Goal: Information Seeking & Learning: Learn about a topic

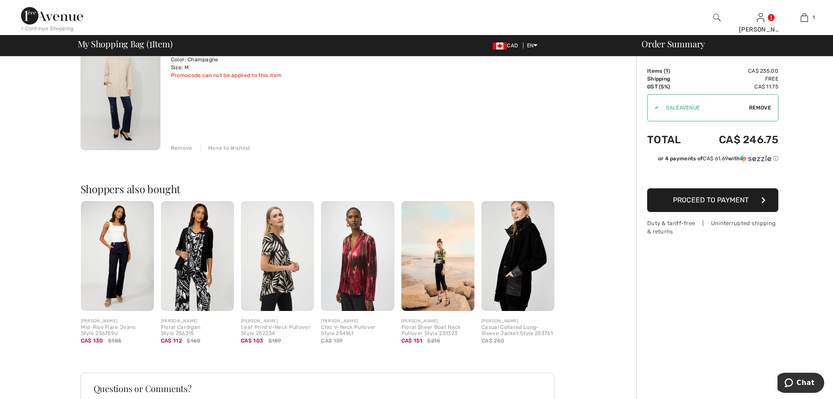
scroll to position [146, 0]
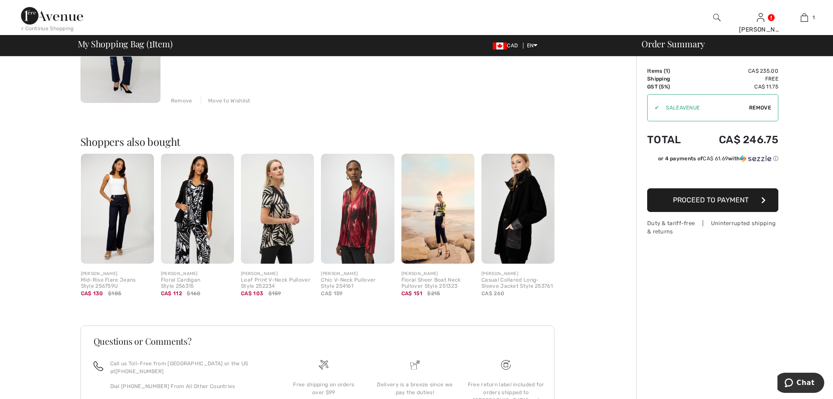
click at [511, 205] on img at bounding box center [518, 209] width 73 height 110
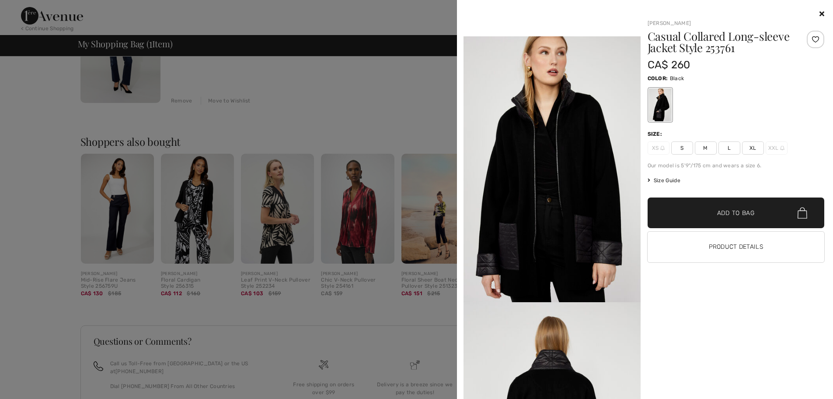
scroll to position [511, 0]
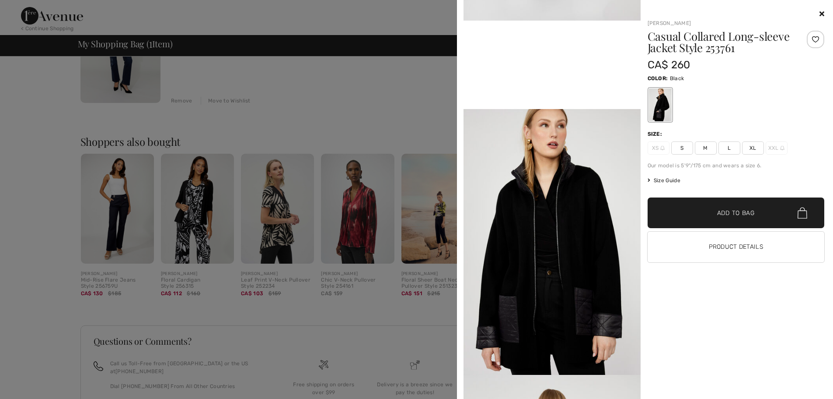
click at [307, 113] on div at bounding box center [416, 199] width 833 height 399
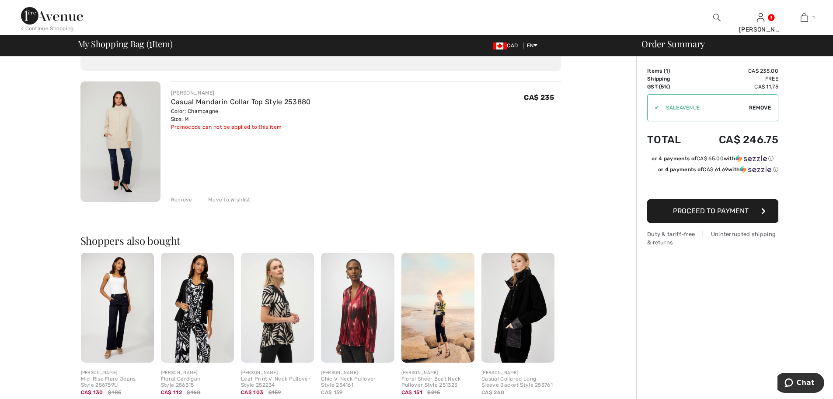
scroll to position [0, 0]
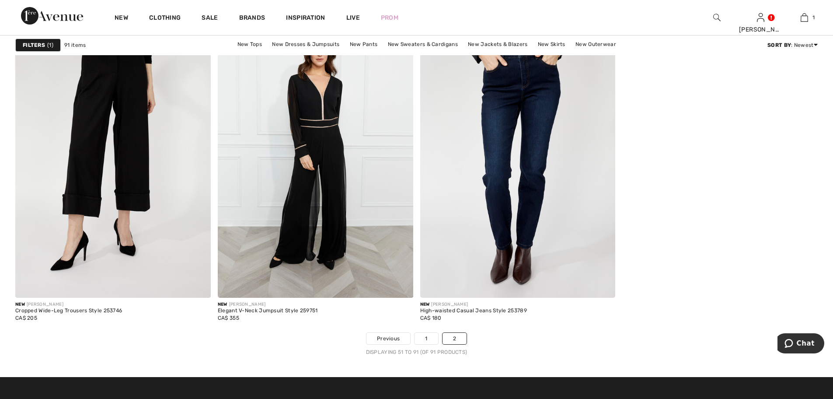
scroll to position [4295, 0]
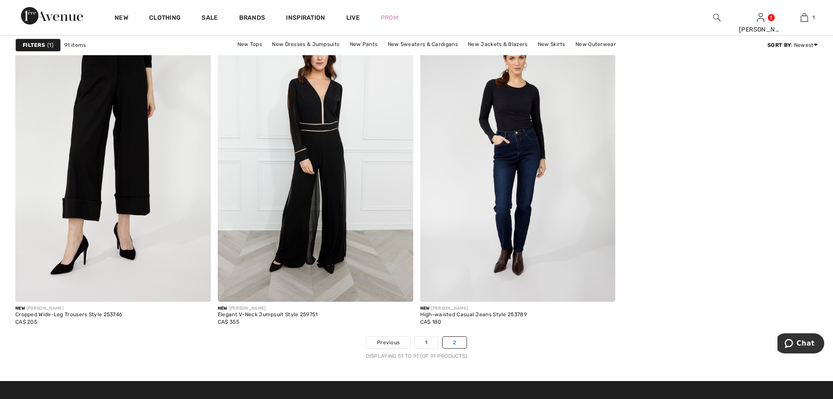
click at [448, 339] on link "2" at bounding box center [455, 341] width 24 height 11
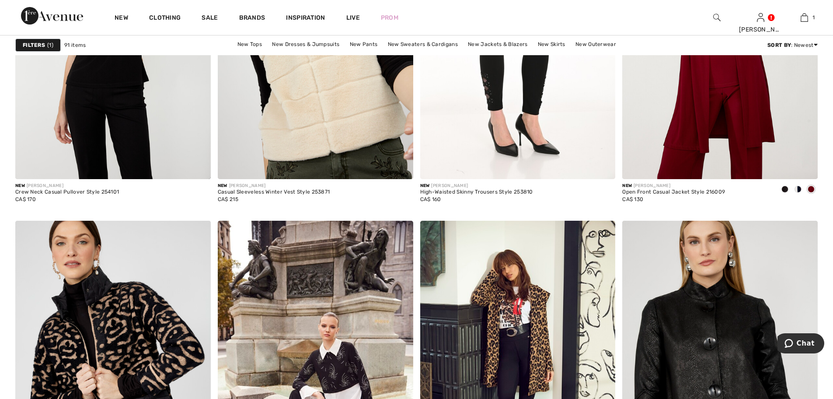
scroll to position [948, 0]
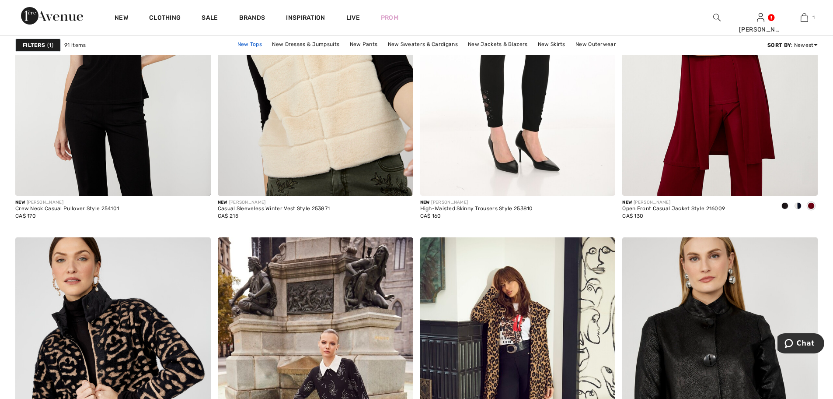
click at [250, 42] on link "New Tops" at bounding box center [249, 43] width 33 height 11
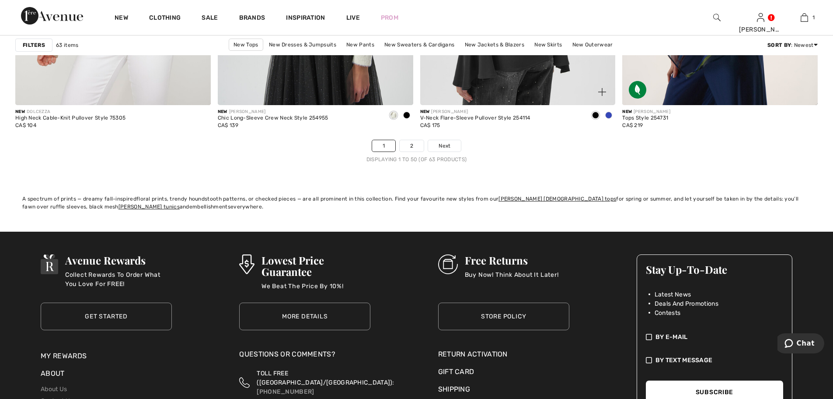
scroll to position [5177, 0]
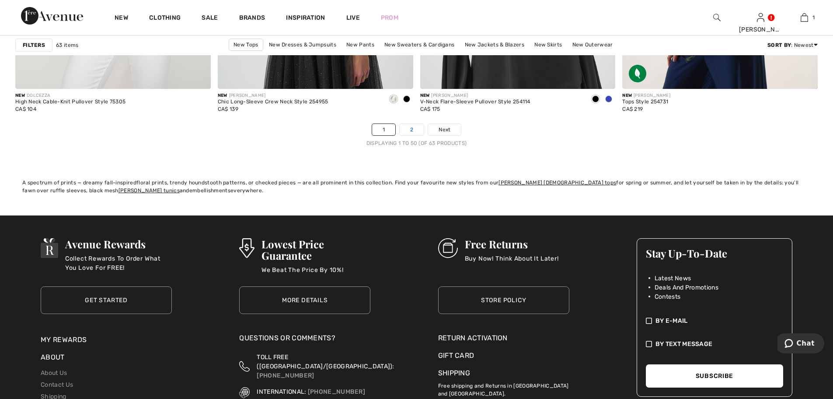
click at [413, 129] on link "2" at bounding box center [412, 129] width 24 height 11
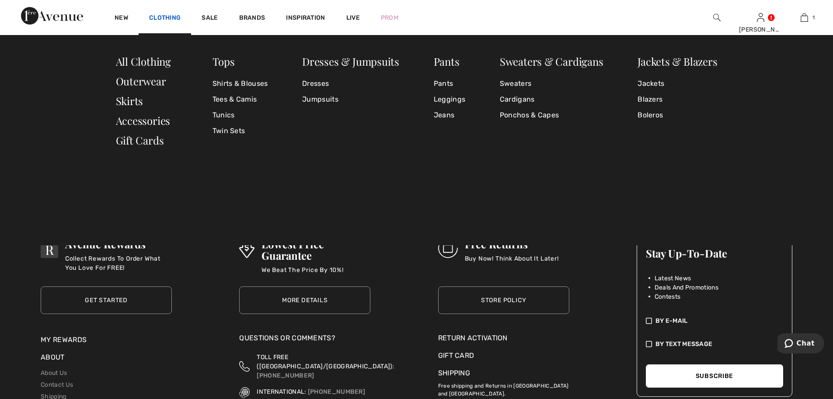
click at [178, 17] on link "Clothing" at bounding box center [164, 18] width 31 height 9
click at [156, 61] on link "All Clothing" at bounding box center [143, 61] width 55 height 14
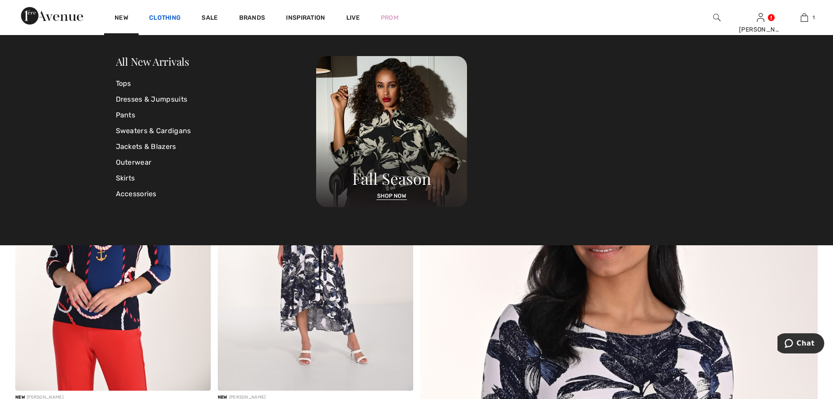
scroll to position [73, 0]
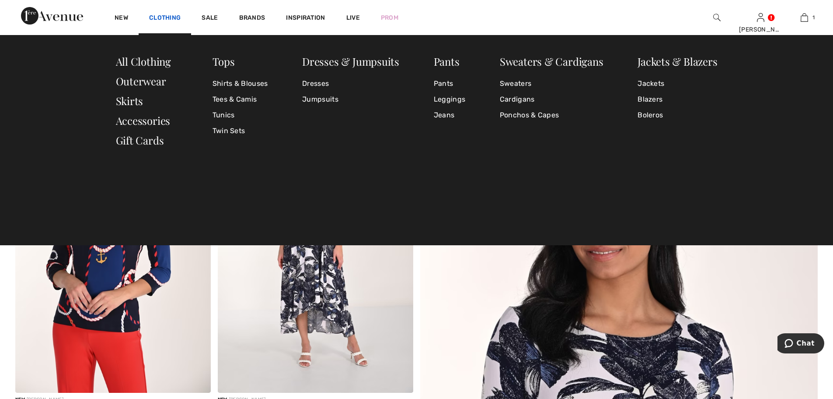
click at [170, 15] on link "Clothing" at bounding box center [164, 18] width 31 height 9
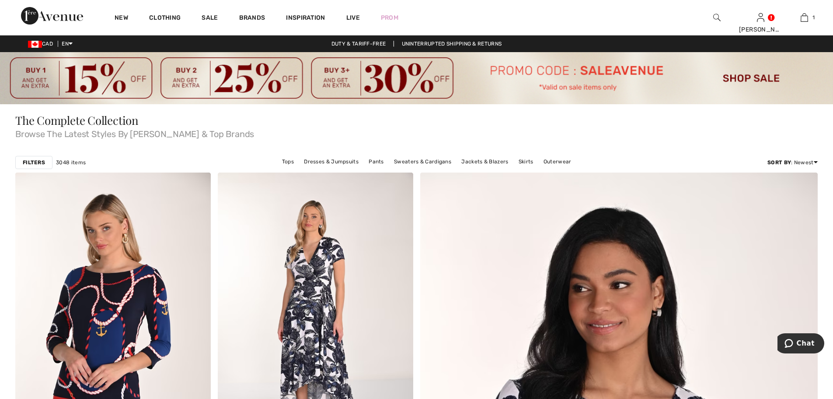
click at [28, 164] on strong "Filters" at bounding box center [34, 162] width 22 height 8
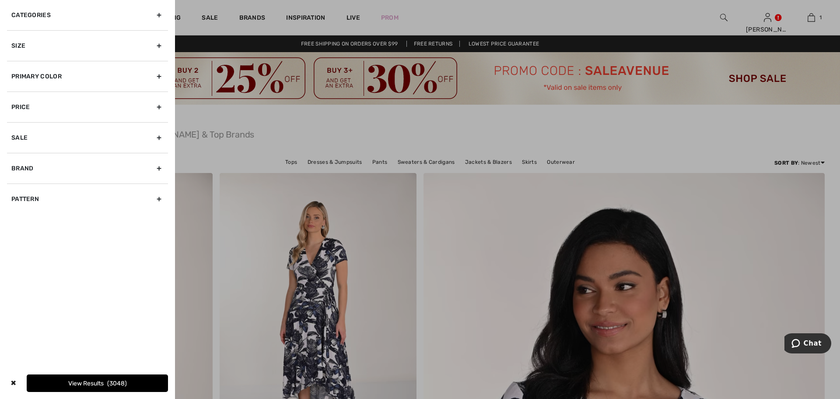
click at [160, 16] on div "Categories" at bounding box center [87, 15] width 161 height 30
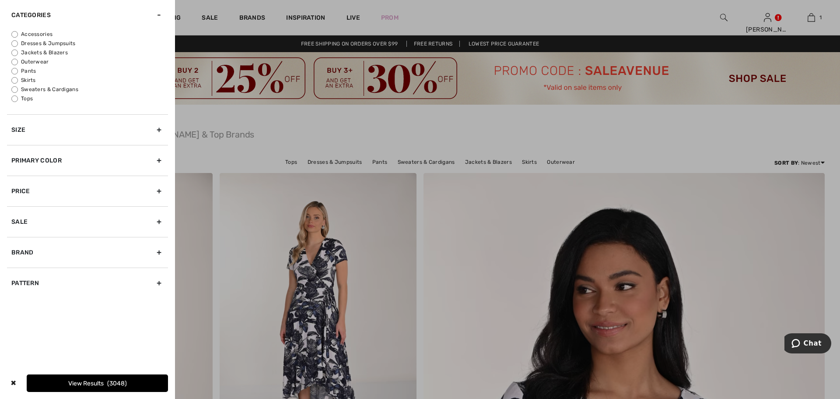
click at [12, 41] on input "Dresses & Jumpsuits" at bounding box center [14, 43] width 7 height 7
radio input "true"
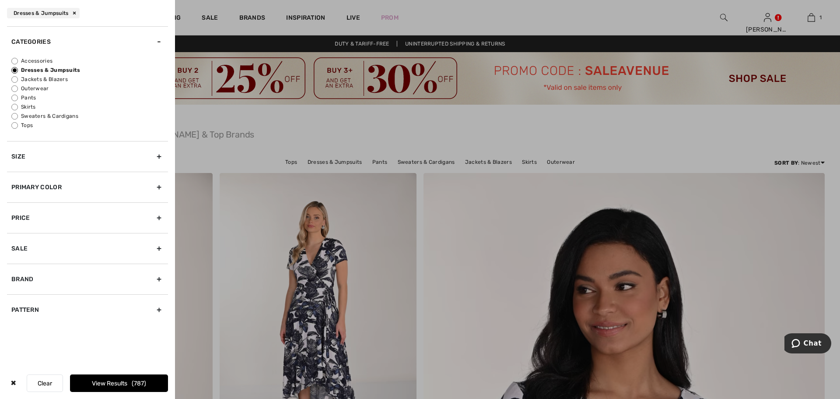
click at [13, 80] on input "Jackets & Blazers" at bounding box center [14, 79] width 7 height 7
radio input "true"
click at [14, 87] on input "Outerwear" at bounding box center [14, 88] width 7 height 7
radio input "true"
click at [118, 385] on button "View Results 48" at bounding box center [119, 382] width 98 height 17
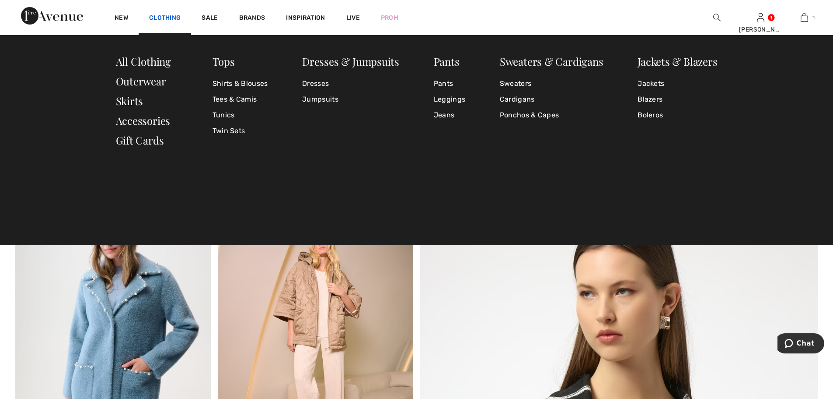
click at [172, 15] on link "Clothing" at bounding box center [164, 18] width 31 height 9
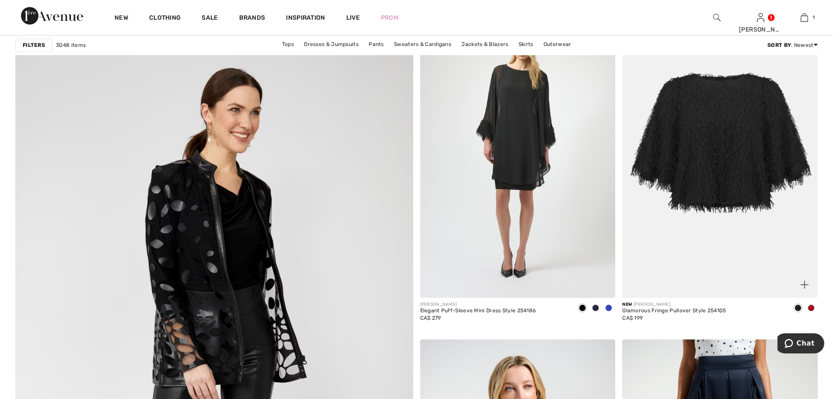
scroll to position [2844, 0]
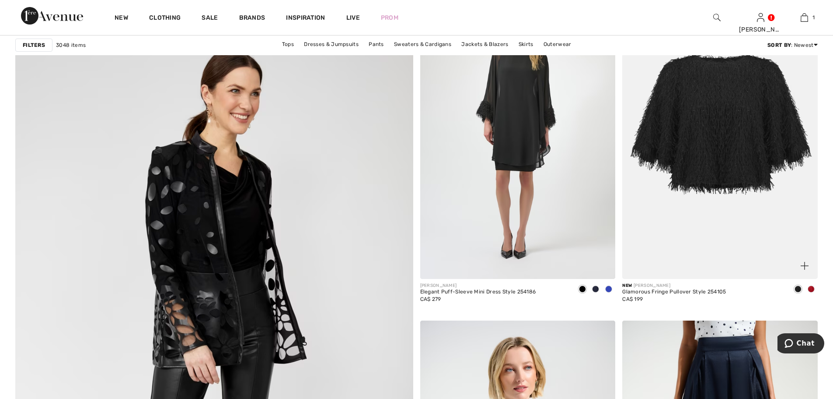
click at [715, 169] on img at bounding box center [721, 132] width 196 height 293
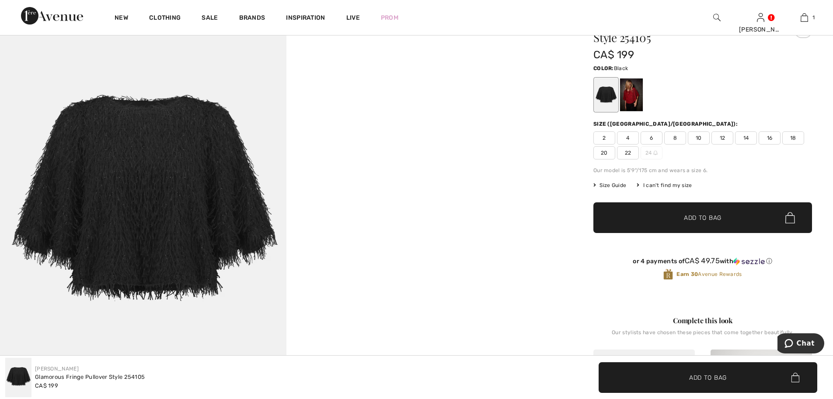
scroll to position [73, 0]
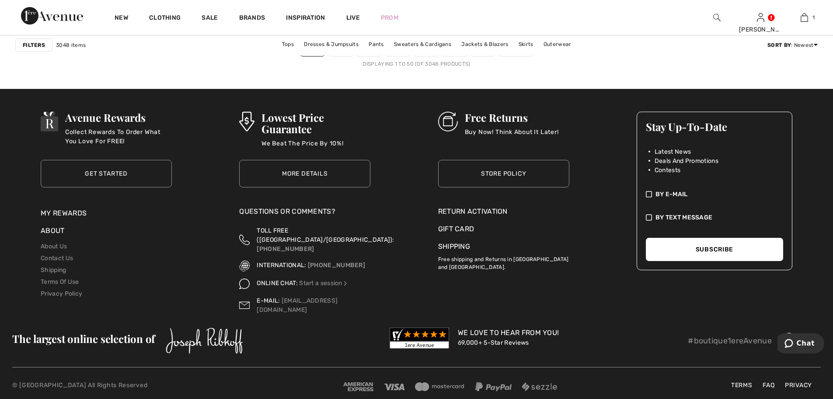
scroll to position [5101, 0]
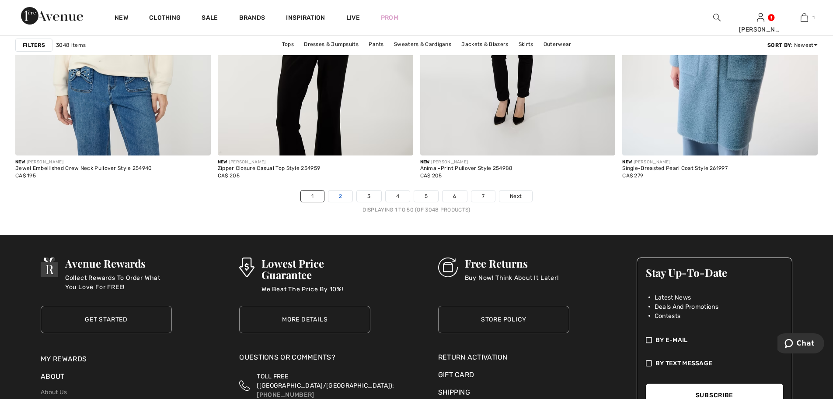
click at [346, 191] on link "2" at bounding box center [341, 195] width 24 height 11
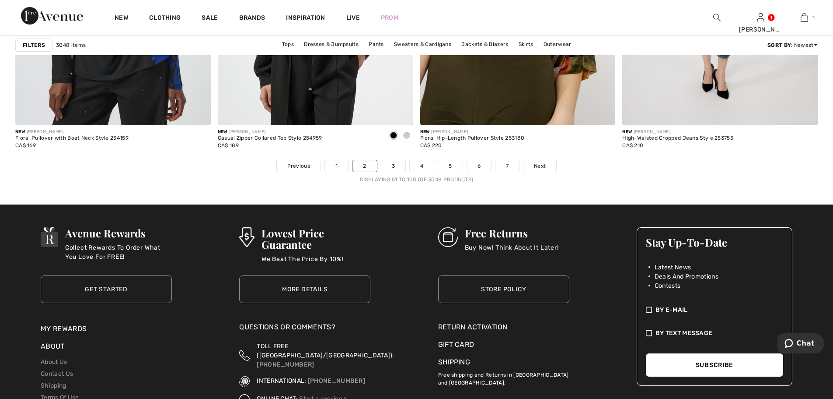
scroll to position [5101, 0]
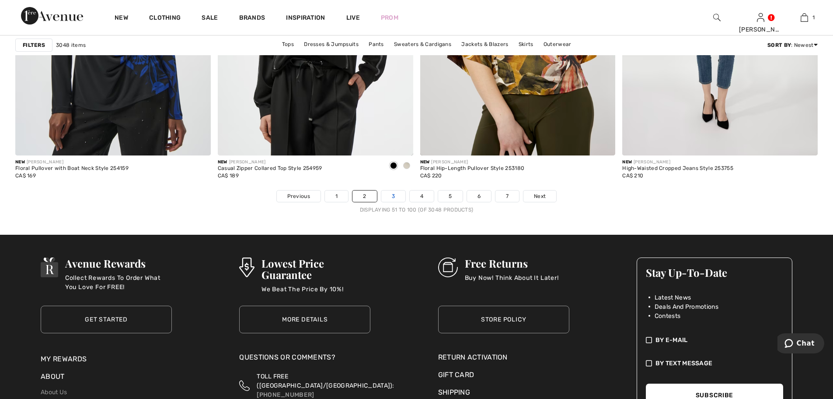
click at [394, 191] on link "3" at bounding box center [393, 195] width 24 height 11
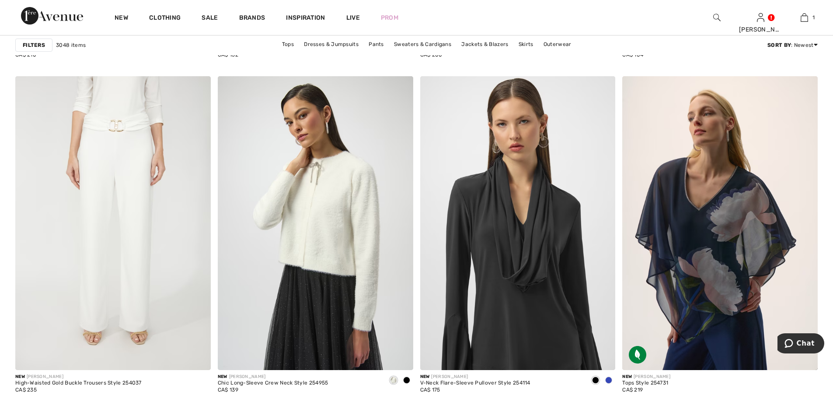
scroll to position [3792, 0]
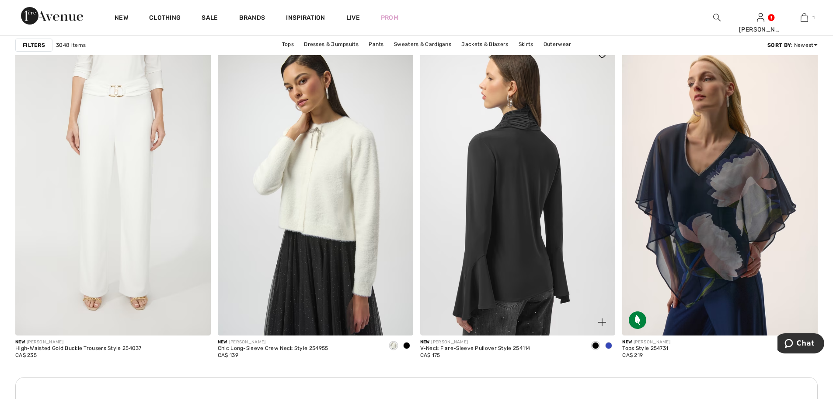
click at [537, 199] on img at bounding box center [518, 188] width 196 height 293
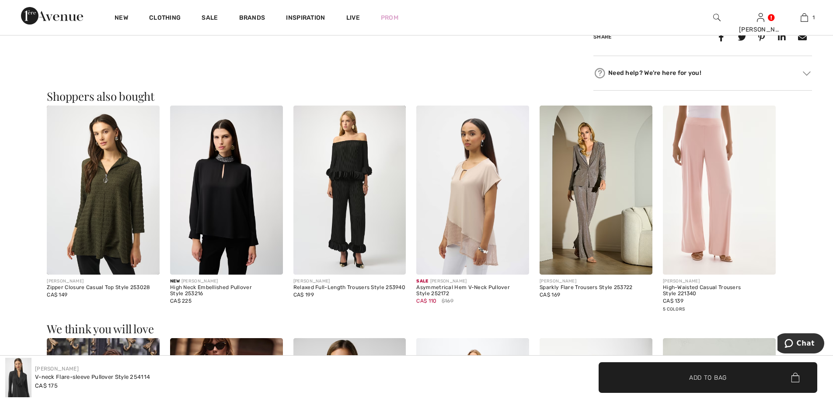
scroll to position [511, 0]
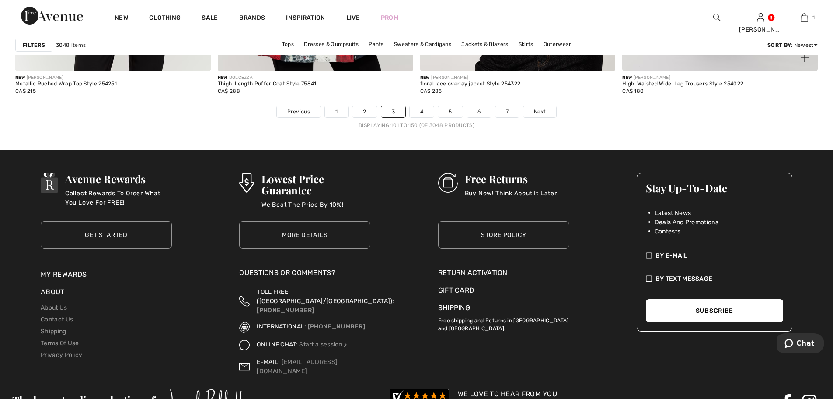
scroll to position [5101, 0]
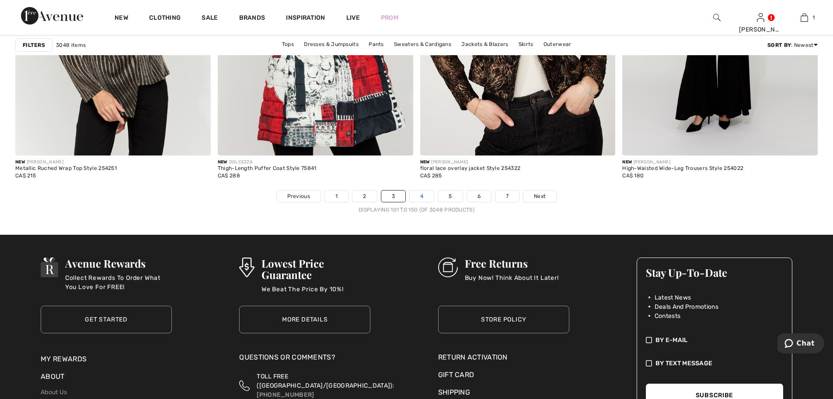
click at [424, 193] on link "4" at bounding box center [422, 195] width 24 height 11
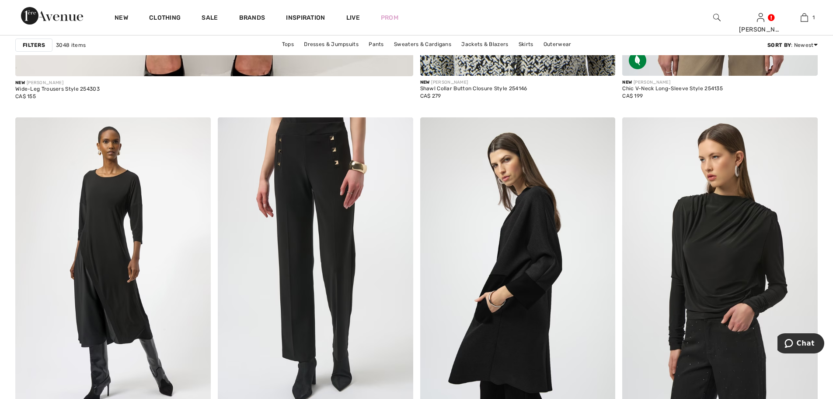
scroll to position [3427, 0]
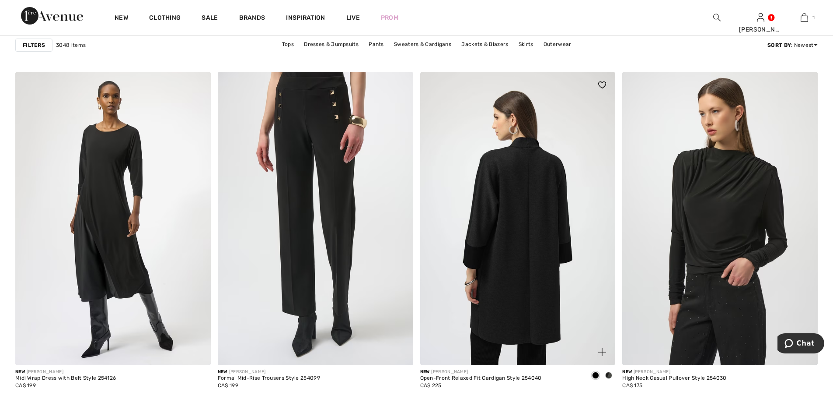
click at [494, 223] on img at bounding box center [518, 218] width 196 height 293
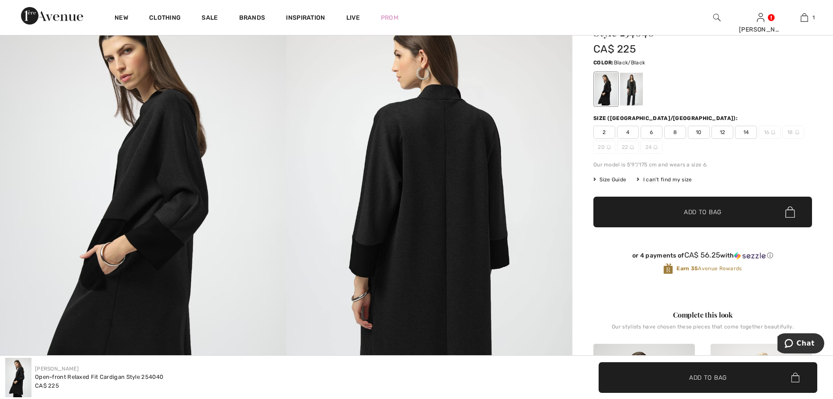
scroll to position [146, 0]
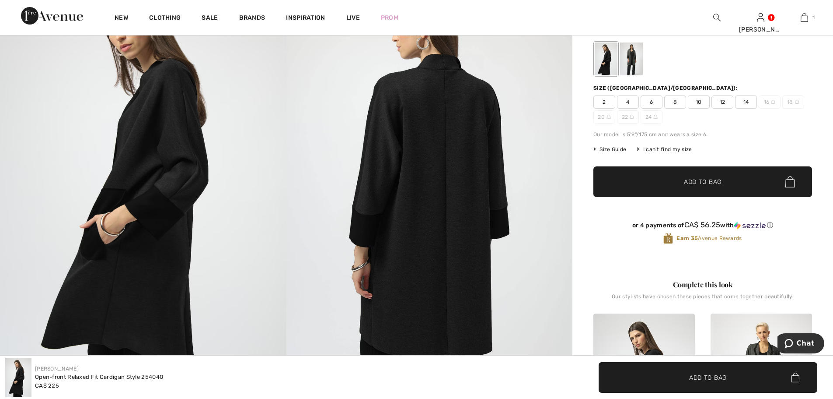
click at [630, 66] on div at bounding box center [631, 58] width 23 height 33
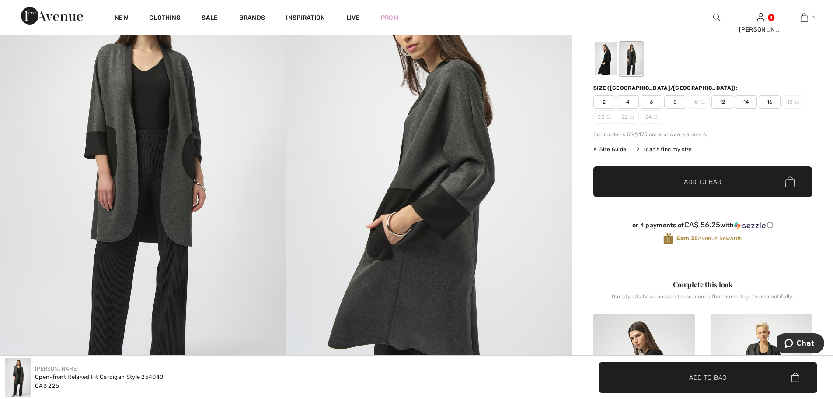
scroll to position [73, 0]
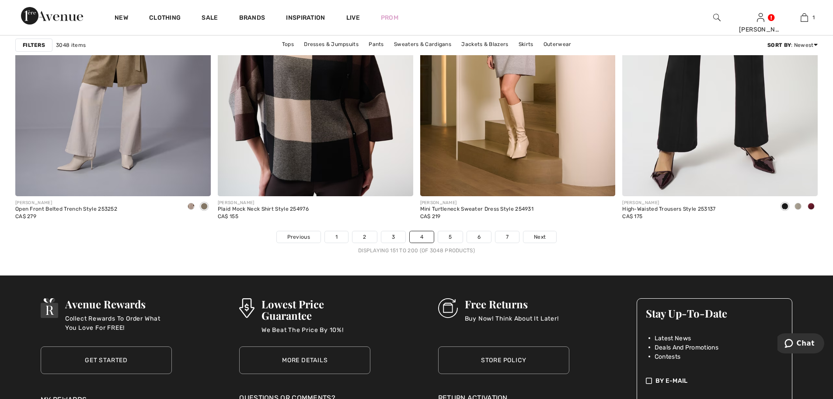
scroll to position [5028, 0]
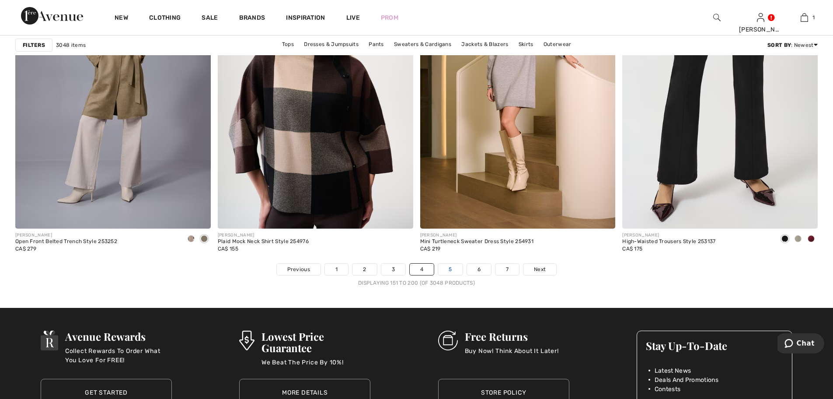
click at [451, 265] on link "5" at bounding box center [450, 268] width 24 height 11
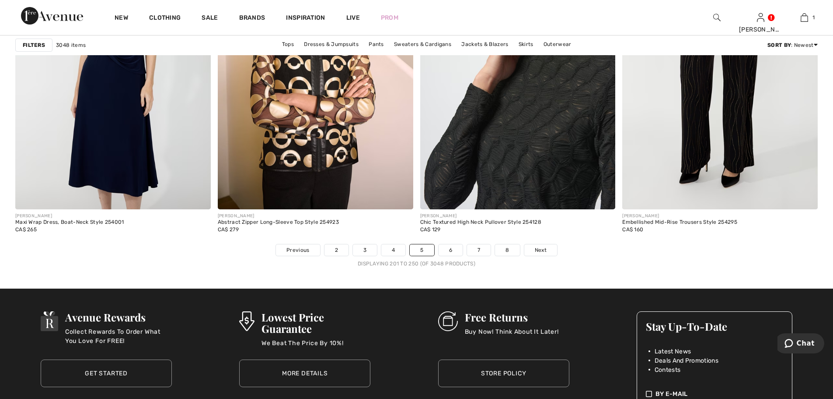
scroll to position [5028, 0]
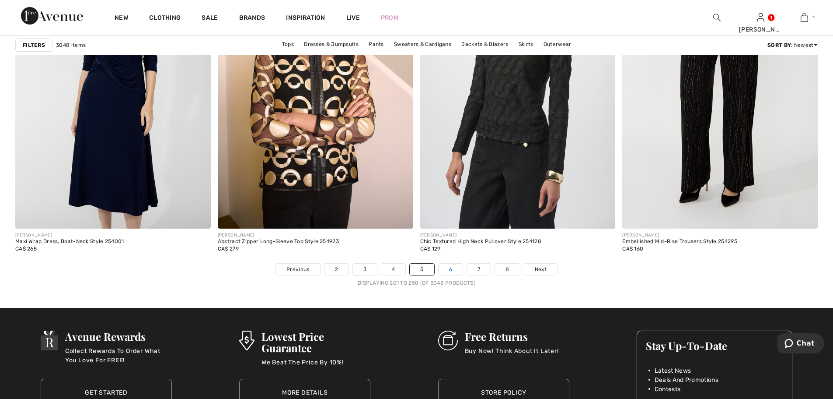
click at [448, 270] on link "6" at bounding box center [451, 268] width 24 height 11
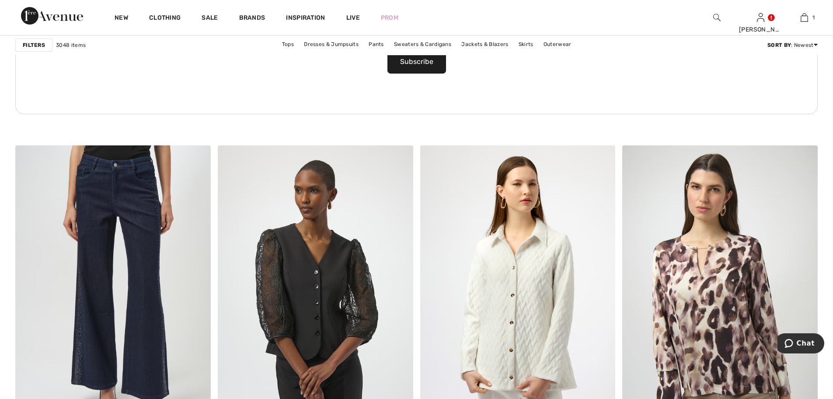
scroll to position [1677, 0]
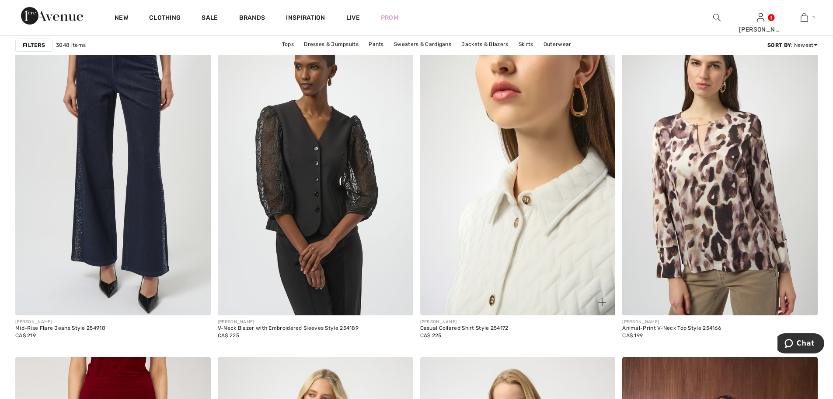
click at [518, 206] on img at bounding box center [518, 168] width 196 height 293
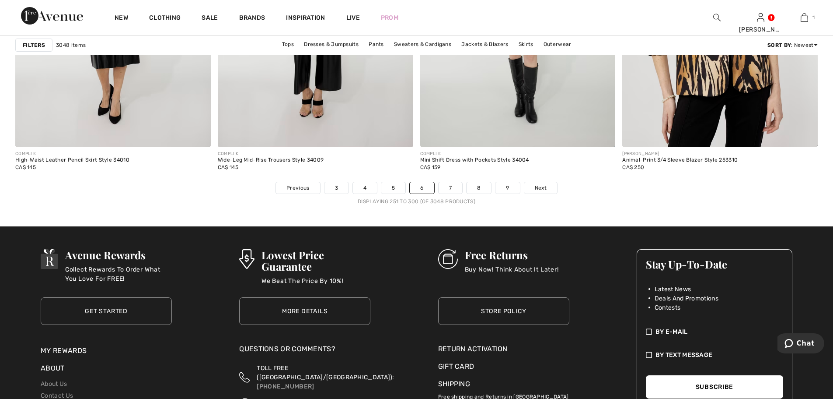
scroll to position [5101, 0]
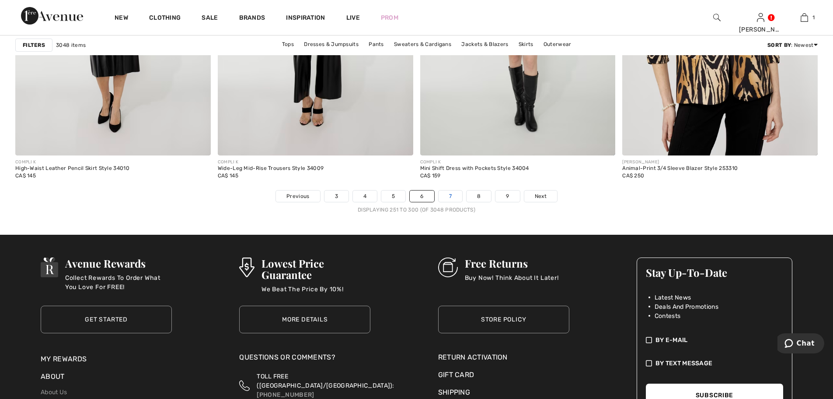
click at [452, 192] on link "7" at bounding box center [451, 195] width 24 height 11
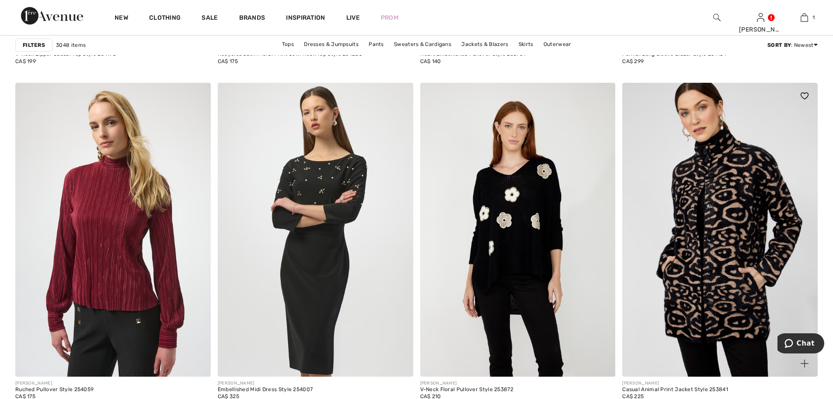
scroll to position [1239, 0]
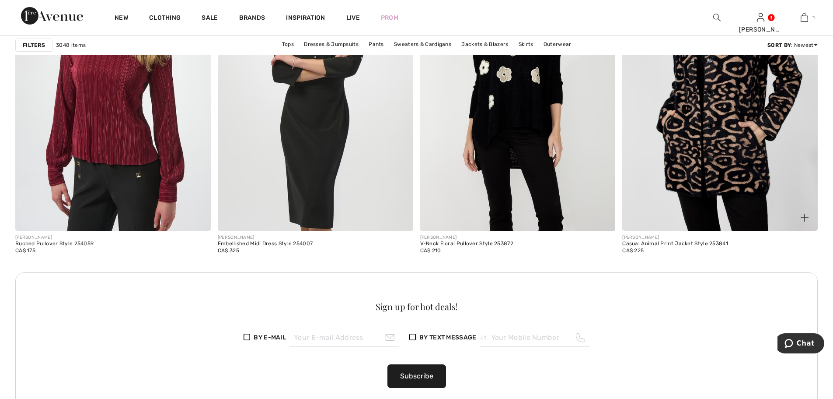
click at [707, 165] on img at bounding box center [721, 83] width 196 height 293
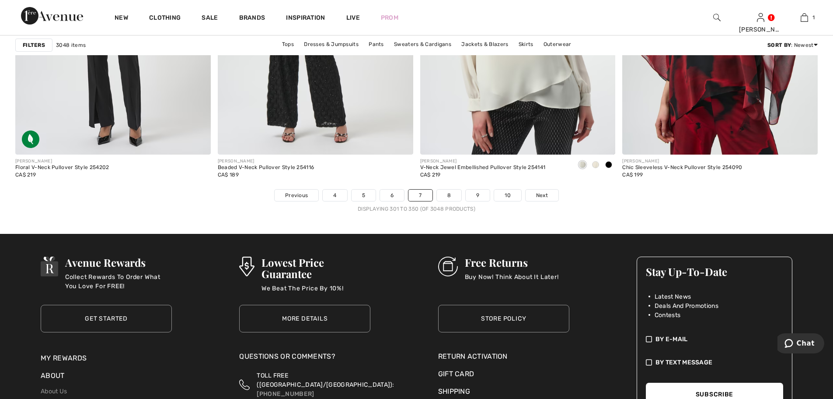
scroll to position [5101, 0]
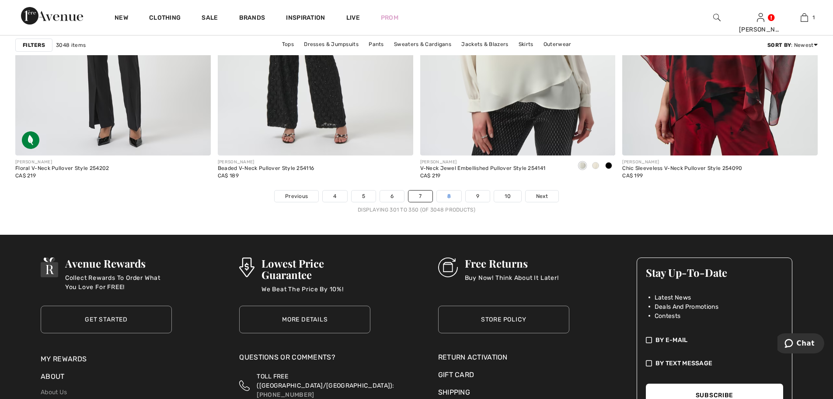
click at [451, 195] on link "8" at bounding box center [449, 195] width 24 height 11
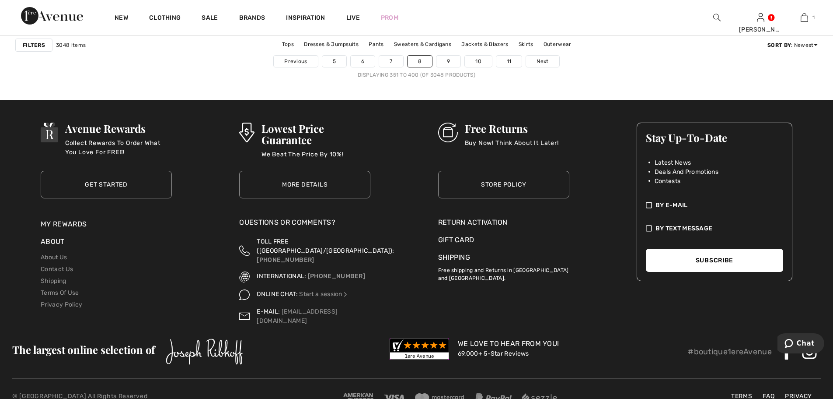
scroll to position [5101, 0]
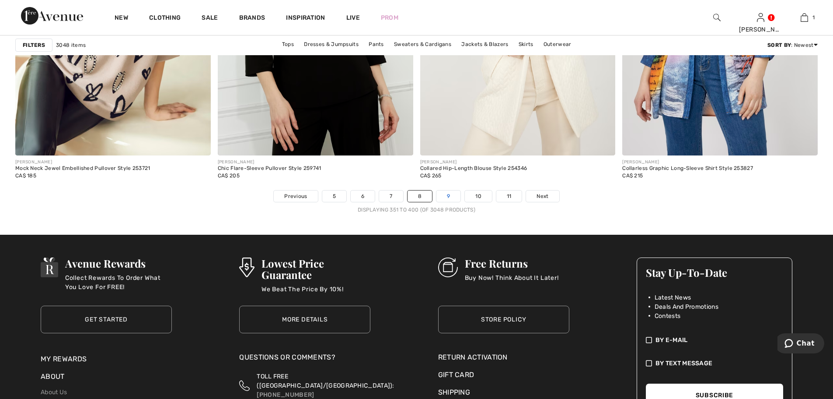
click at [445, 197] on link "9" at bounding box center [449, 195] width 24 height 11
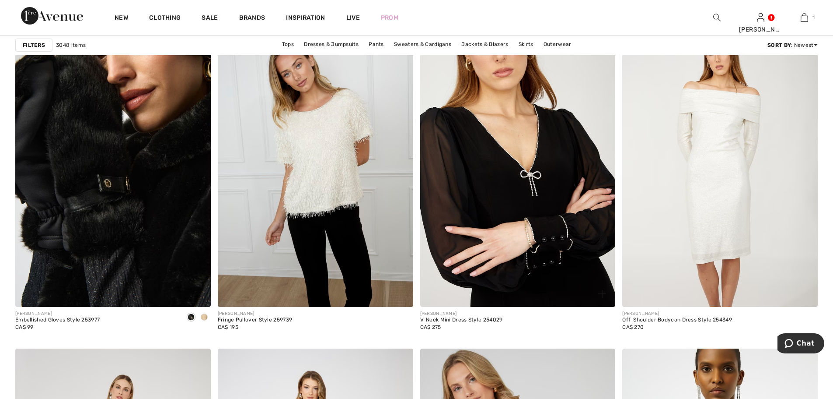
scroll to position [802, 0]
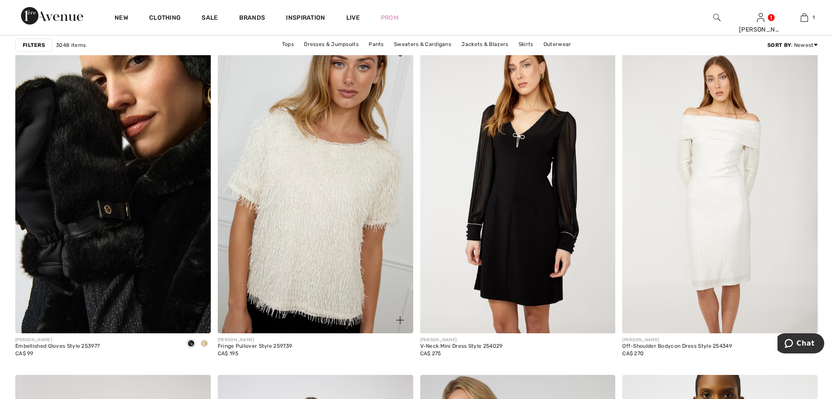
click at [363, 204] on img at bounding box center [316, 186] width 196 height 293
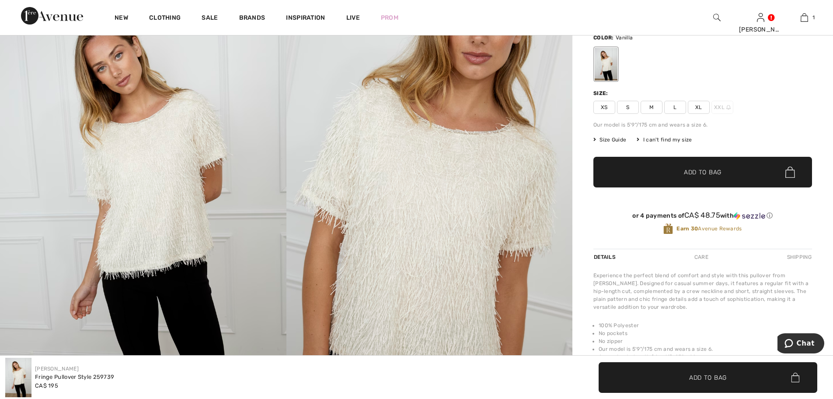
scroll to position [73, 0]
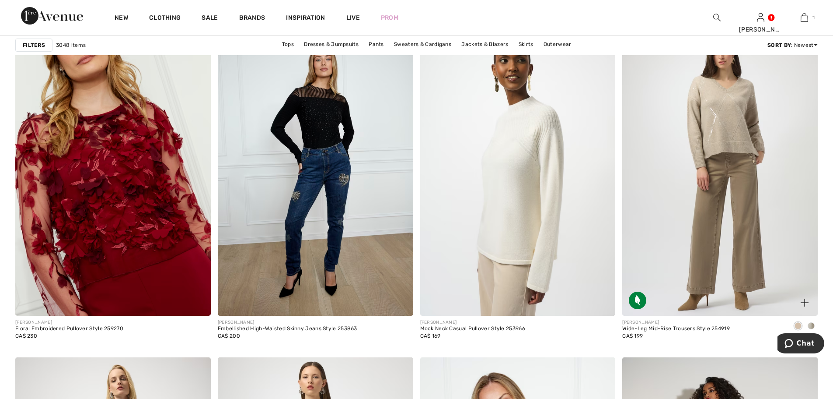
scroll to position [4229, 0]
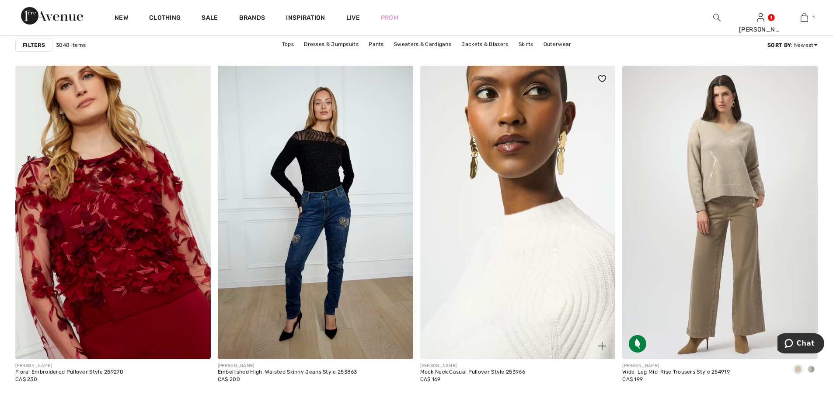
click at [519, 224] on img at bounding box center [518, 212] width 196 height 293
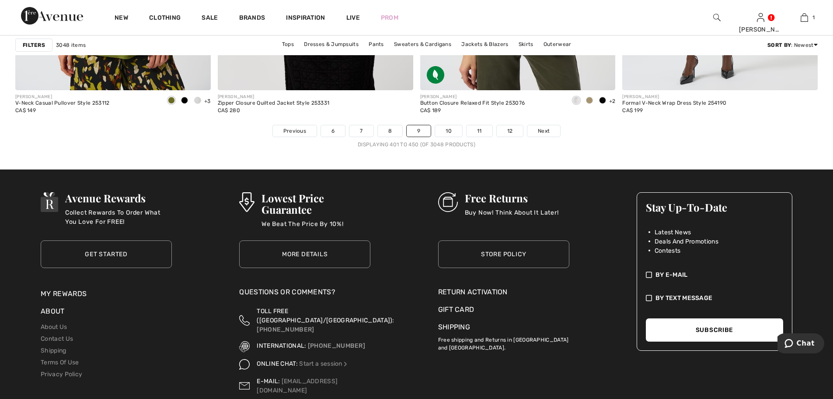
scroll to position [5028, 0]
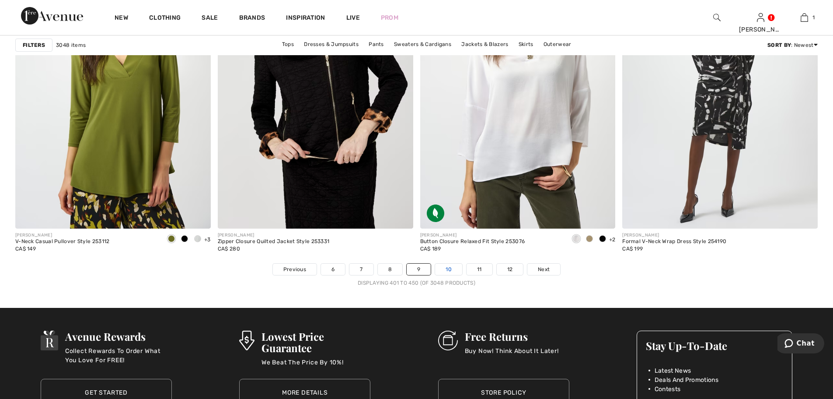
click at [448, 269] on link "10" at bounding box center [448, 268] width 27 height 11
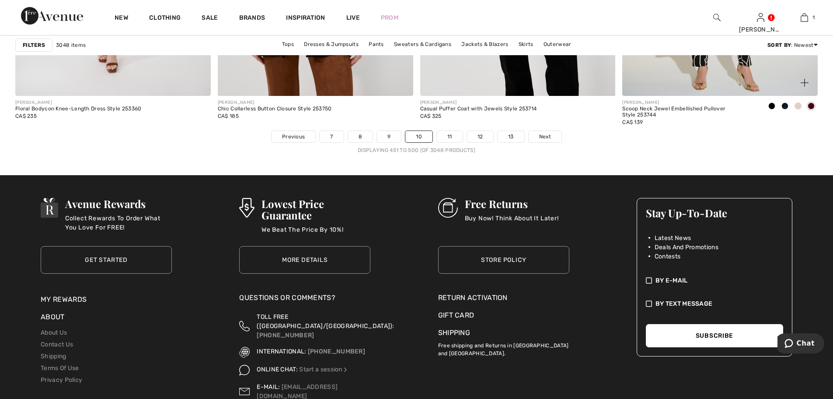
scroll to position [5028, 0]
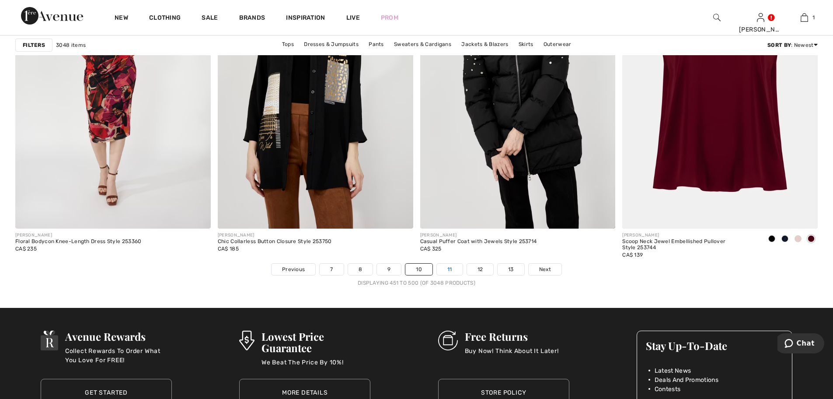
click at [455, 269] on link "11" at bounding box center [450, 268] width 26 height 11
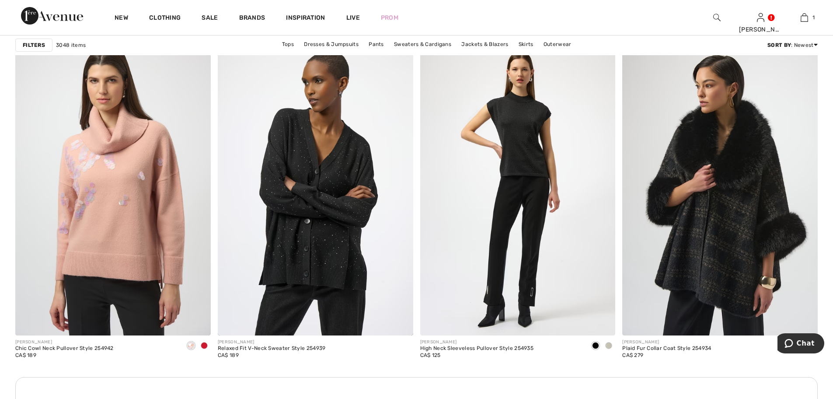
scroll to position [3719, 0]
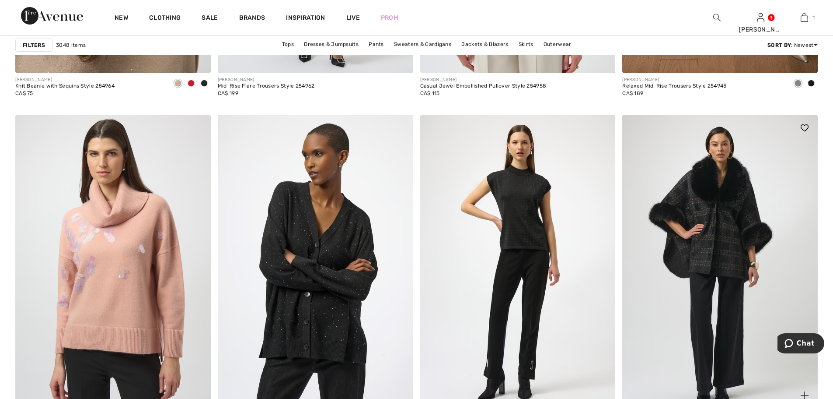
click at [689, 318] on img at bounding box center [721, 261] width 196 height 293
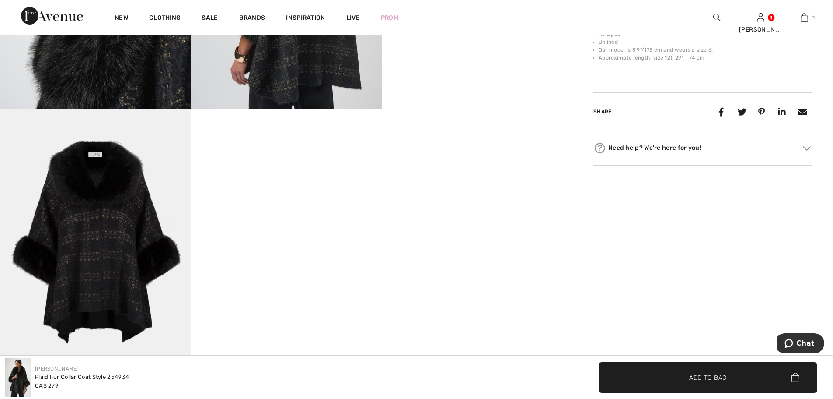
scroll to position [729, 0]
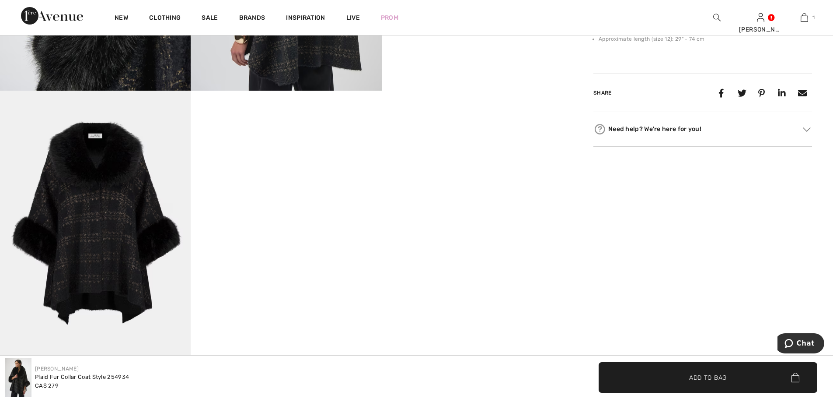
click at [101, 231] on img at bounding box center [95, 234] width 191 height 286
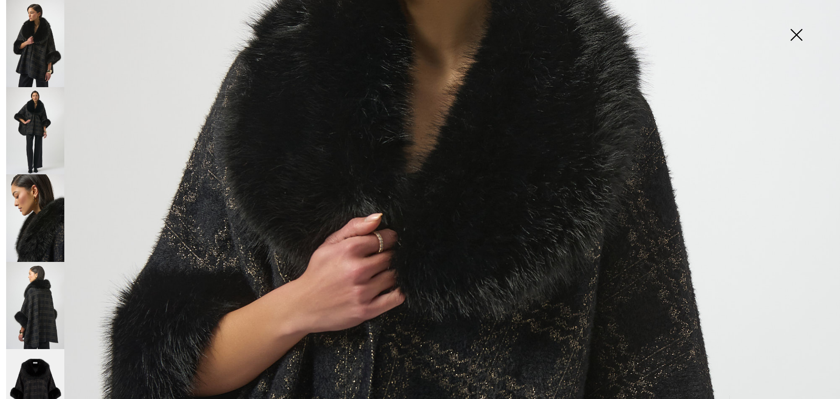
scroll to position [267, 0]
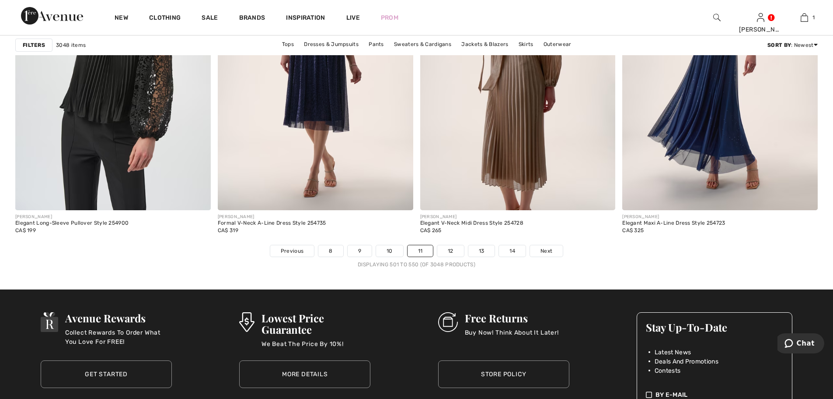
scroll to position [5028, 0]
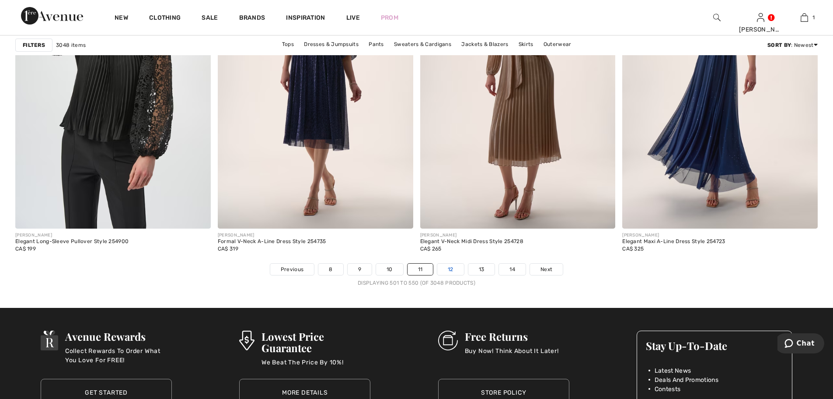
click at [443, 267] on link "12" at bounding box center [450, 268] width 27 height 11
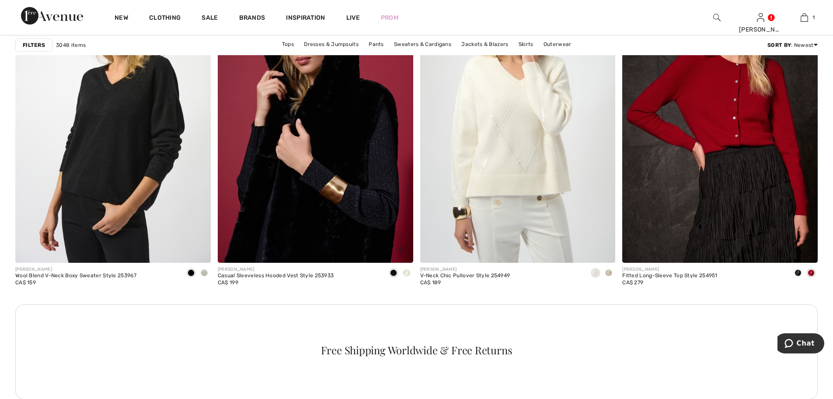
scroll to position [3792, 0]
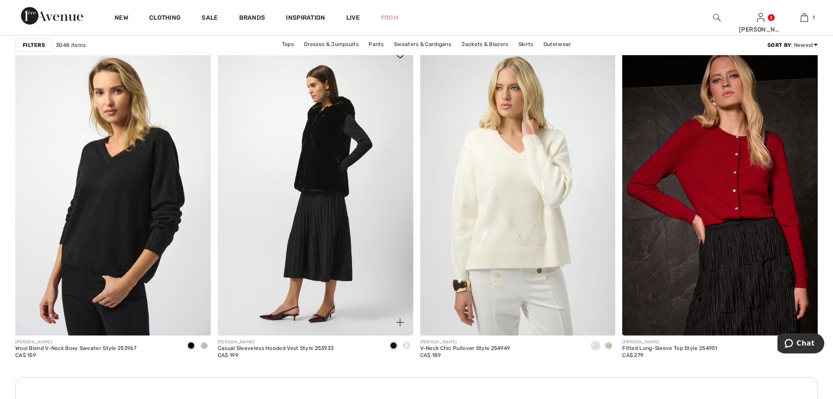
click at [326, 173] on img at bounding box center [316, 188] width 196 height 293
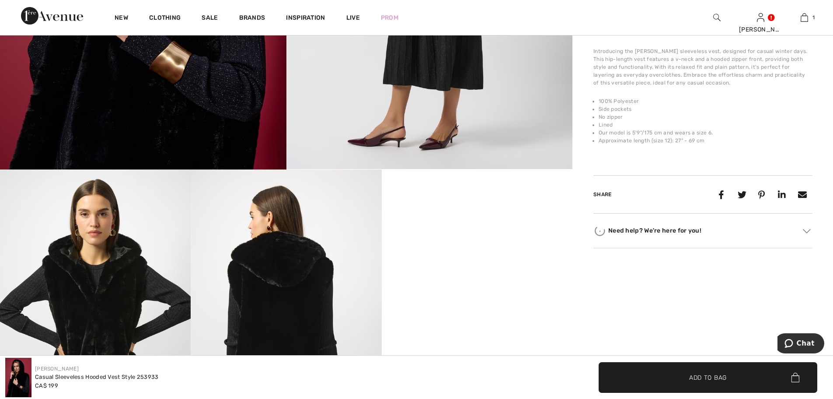
scroll to position [437, 0]
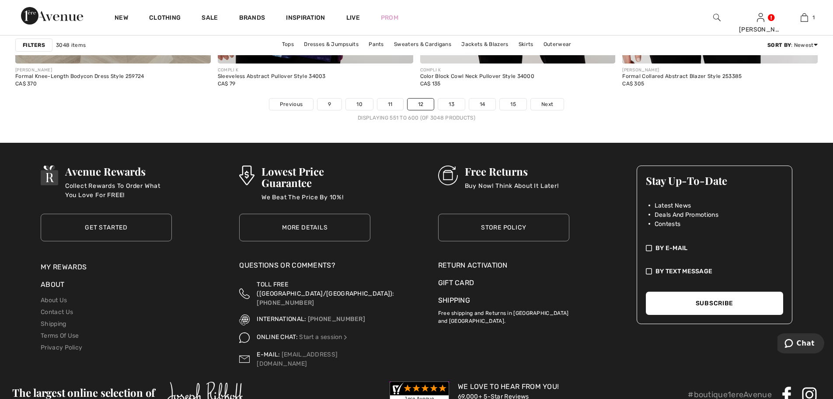
scroll to position [5174, 0]
